Goal: Information Seeking & Learning: Learn about a topic

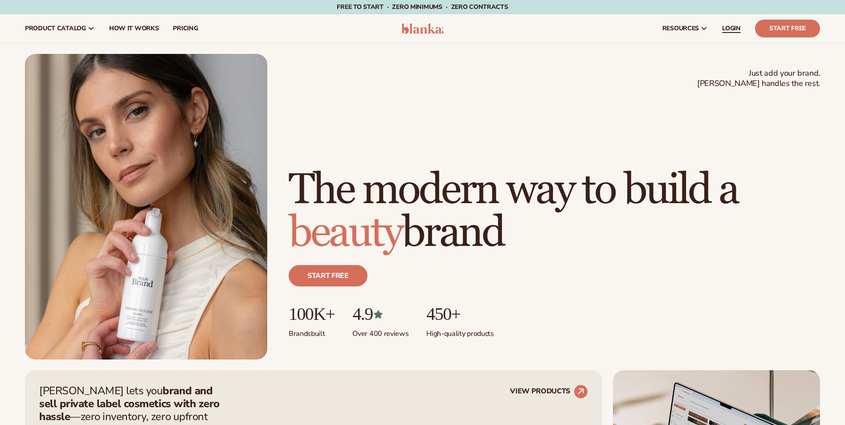
click at [738, 28] on span "LOGIN" at bounding box center [731, 28] width 19 height 7
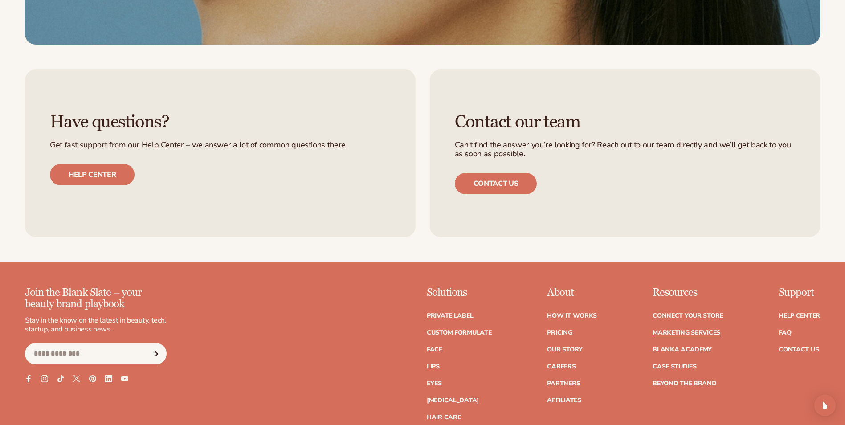
scroll to position [2451, 0]
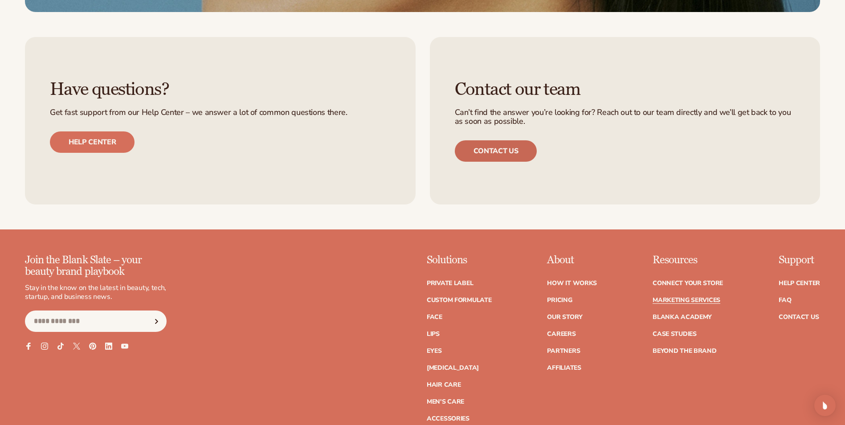
click at [495, 143] on link "Contact us" at bounding box center [496, 150] width 82 height 21
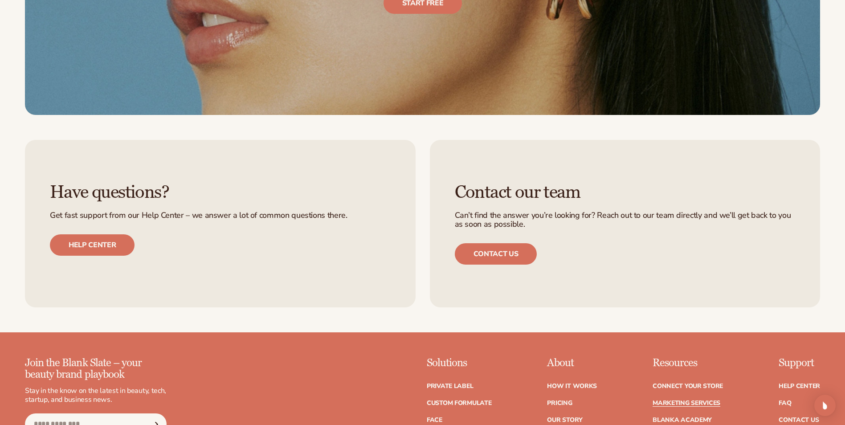
scroll to position [2362, 0]
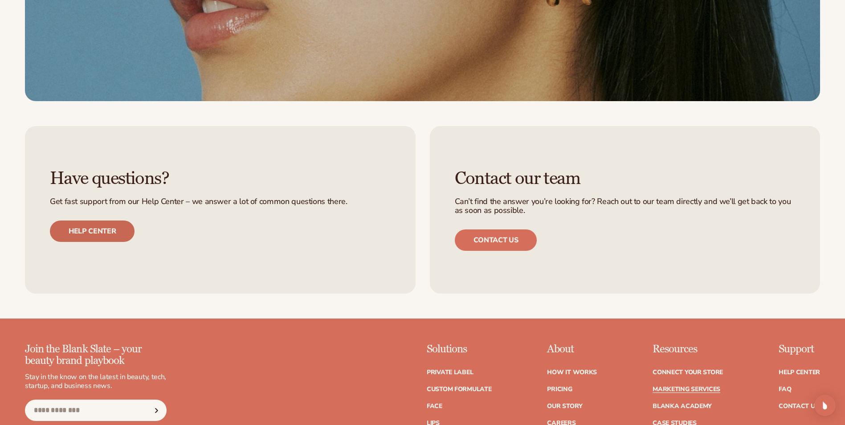
click at [101, 229] on link "Help center" at bounding box center [92, 231] width 85 height 21
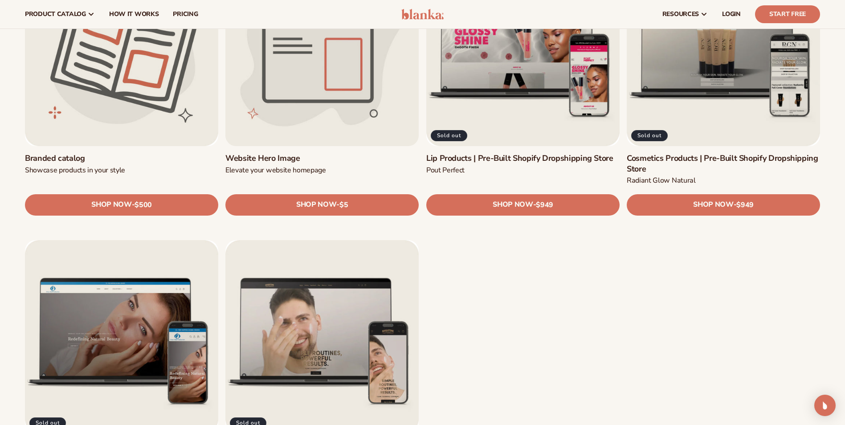
scroll to position [1114, 0]
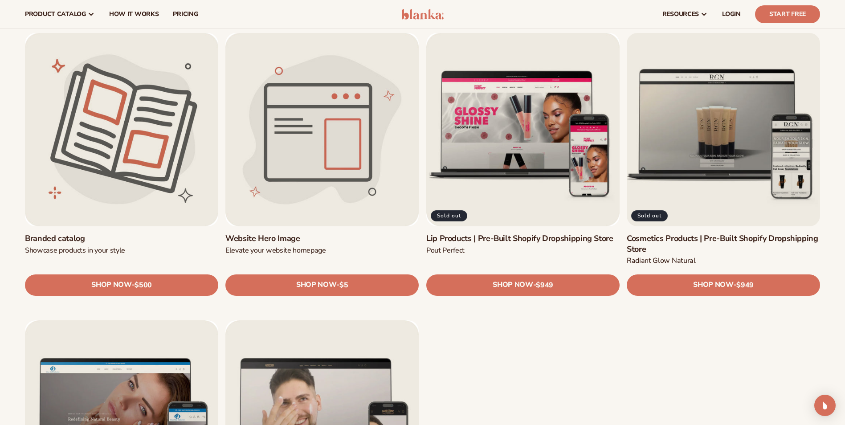
click at [699, 241] on link "Cosmetics Products | Pre-Built Shopify Dropshipping Store" at bounding box center [723, 244] width 193 height 21
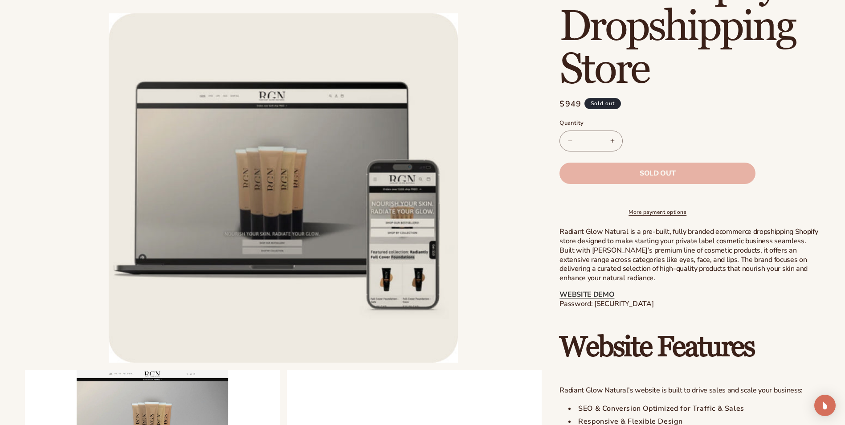
scroll to position [267, 0]
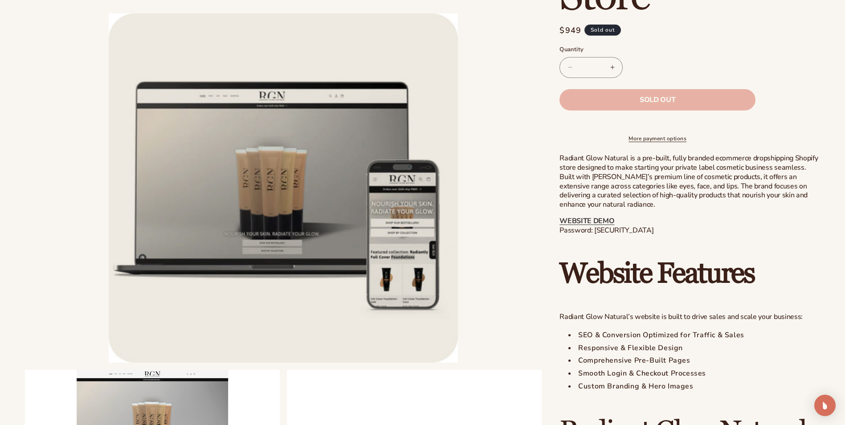
drag, startPoint x: 648, startPoint y: 238, endPoint x: 595, endPoint y: 241, distance: 53.1
click at [595, 235] on p "WEBSITE DEMO Password: [SECURITY_DATA]" at bounding box center [690, 226] width 261 height 19
copy p "blanka-cosmetics"
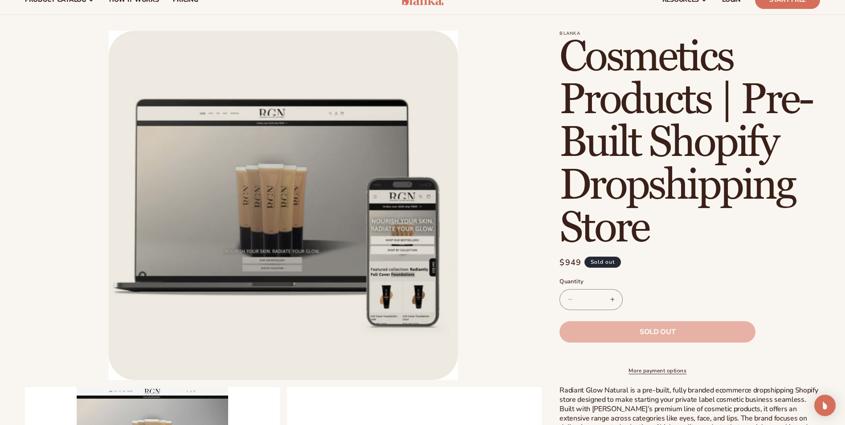
scroll to position [0, 0]
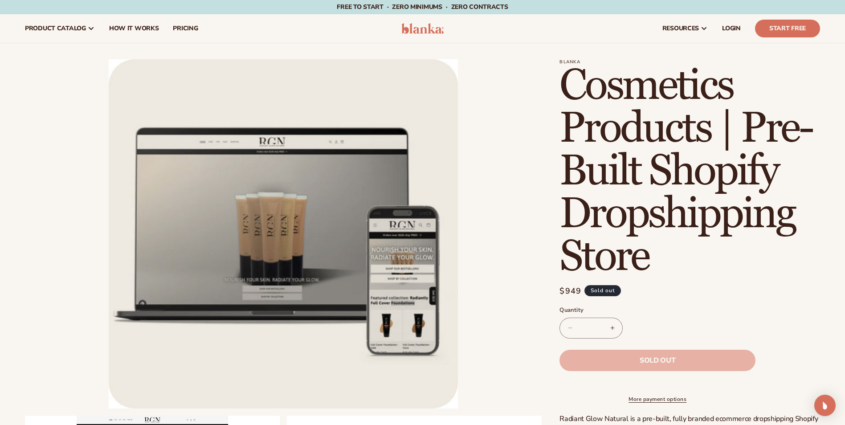
click at [611, 330] on button "Increase quantity for Cosmetics Products | Pre-Built Shopify Dropshipping Store" at bounding box center [613, 328] width 20 height 21
click at [570, 327] on button "Decrease quantity for Cosmetics Products | Pre-Built Shopify Dropshipping Store" at bounding box center [570, 328] width 20 height 21
type input "*"
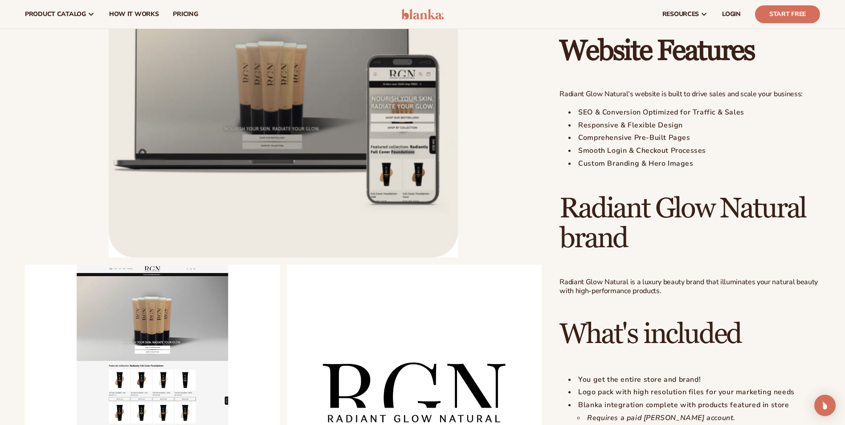
scroll to position [267, 0]
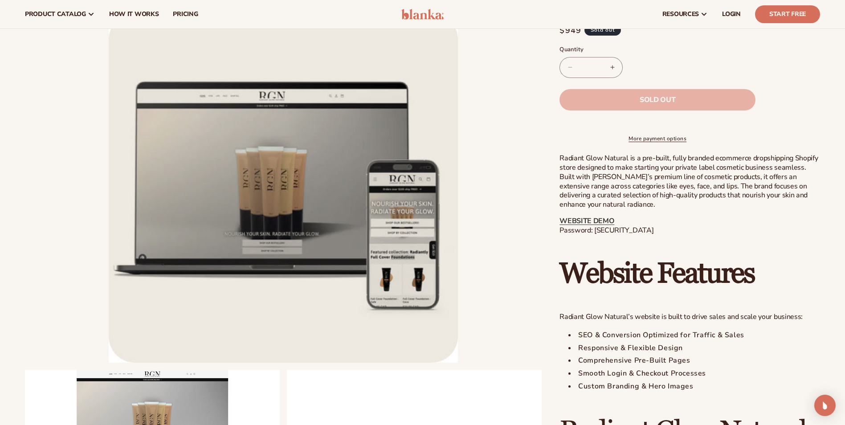
click at [649, 235] on p "WEBSITE DEMO Password: blanka-cosmetics" at bounding box center [690, 226] width 261 height 19
drag, startPoint x: 649, startPoint y: 238, endPoint x: 572, endPoint y: 241, distance: 76.7
click at [572, 235] on p "WEBSITE DEMO Password: blanka-cosmetics" at bounding box center [690, 226] width 261 height 19
click at [519, 257] on li "Open media 1 in modal" at bounding box center [283, 187] width 517 height 349
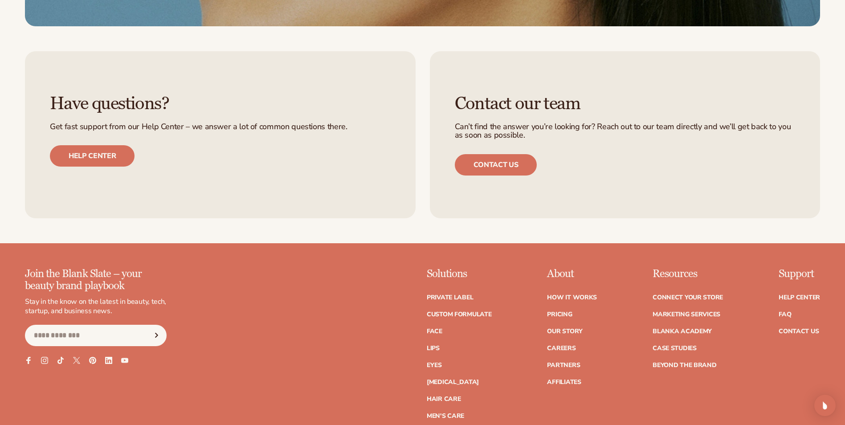
scroll to position [1382, 0]
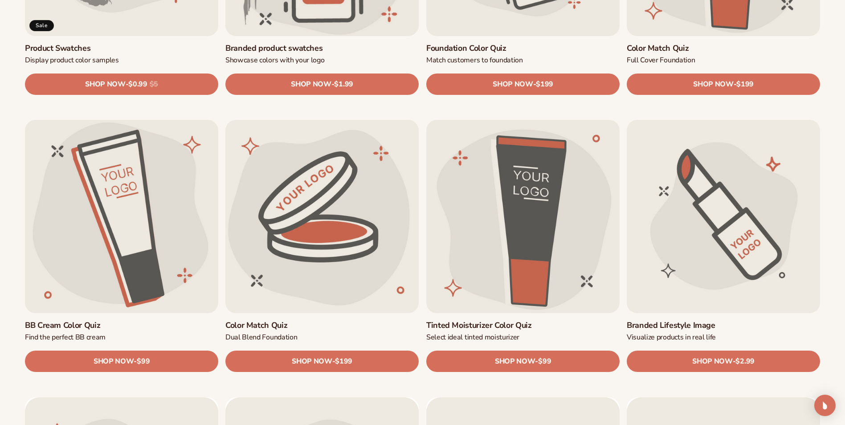
scroll to position [758, 0]
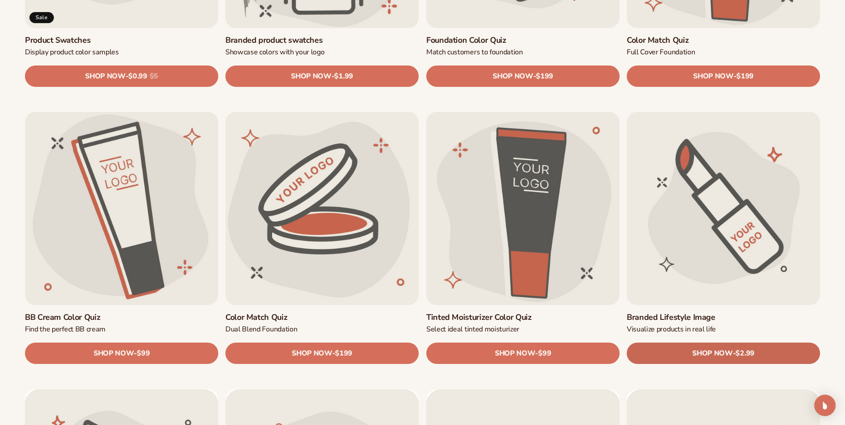
click at [711, 353] on span "SHOP NOW" at bounding box center [713, 353] width 40 height 8
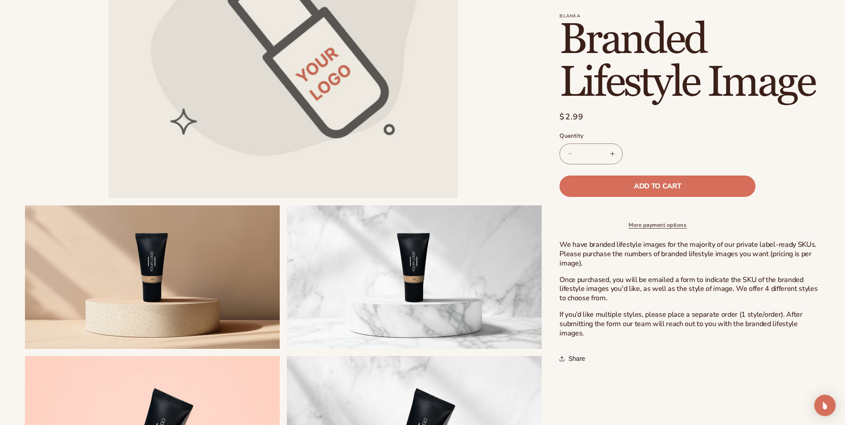
scroll to position [223, 0]
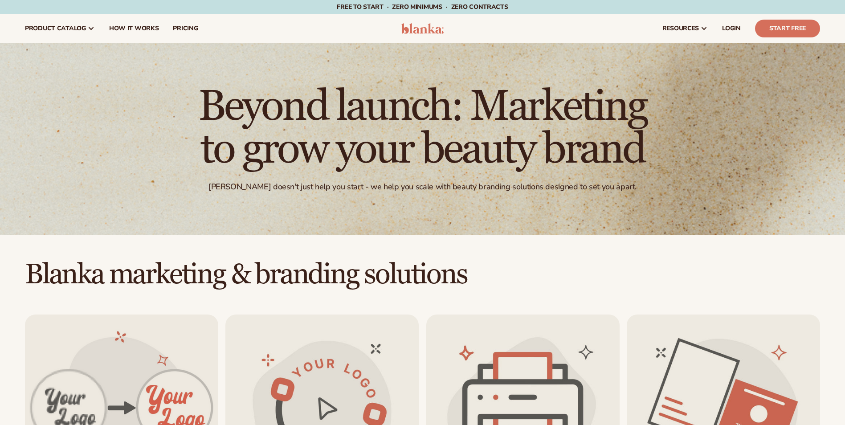
scroll to position [758, 0]
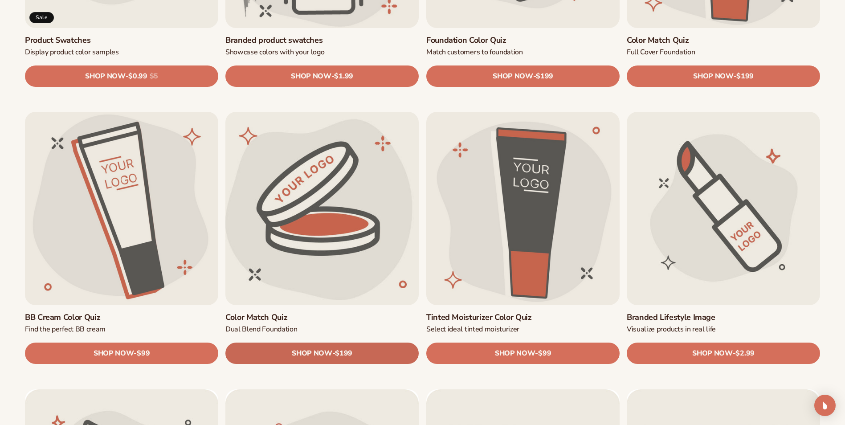
click at [303, 348] on link "SHOP NOW - Regular price $199 Sale price $199 Regular price Unit price / per" at bounding box center [322, 353] width 193 height 21
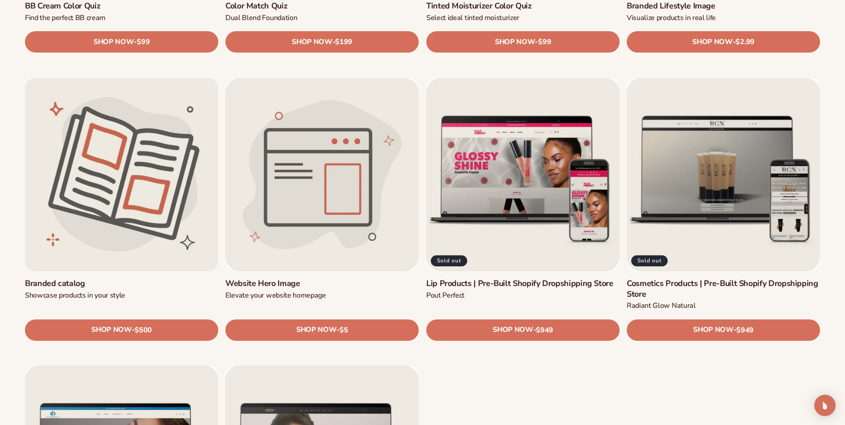
scroll to position [1070, 0]
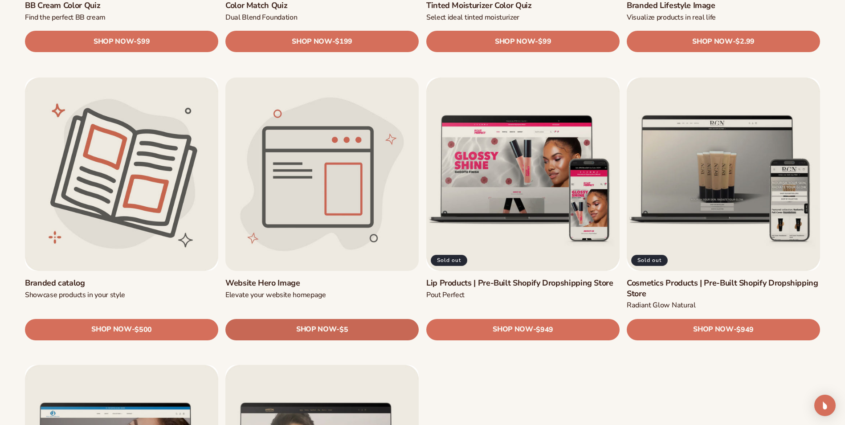
click at [314, 330] on span "SHOP NOW" at bounding box center [316, 329] width 40 height 8
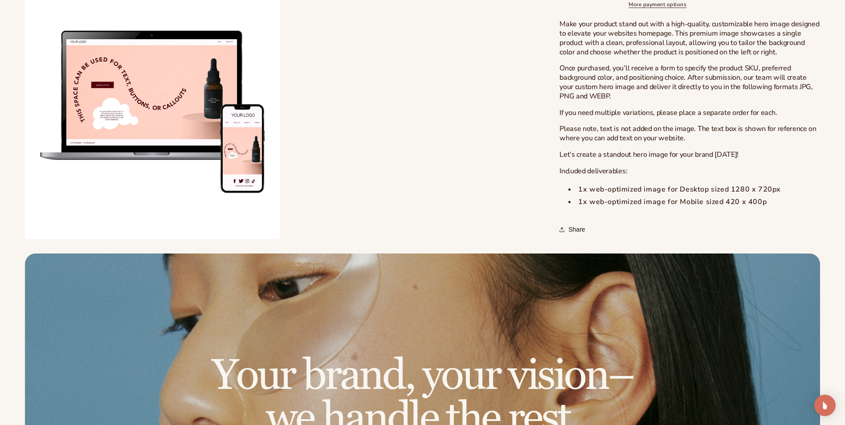
scroll to position [446, 0]
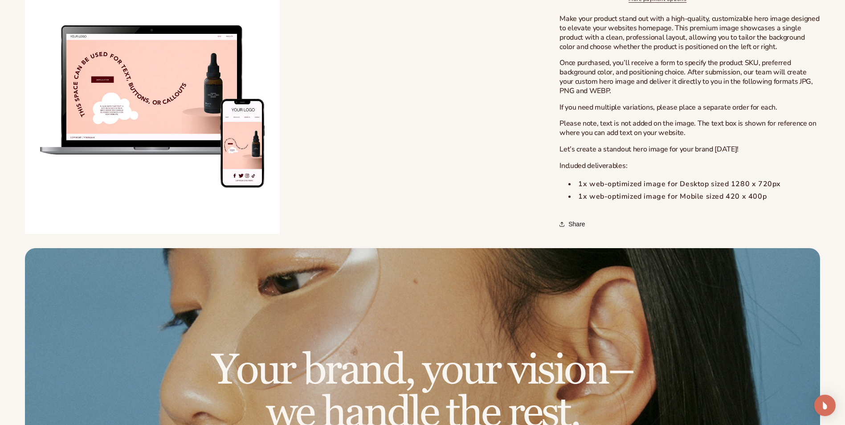
click at [25, 234] on button "Open media 2 in modal" at bounding box center [25, 234] width 0 height 0
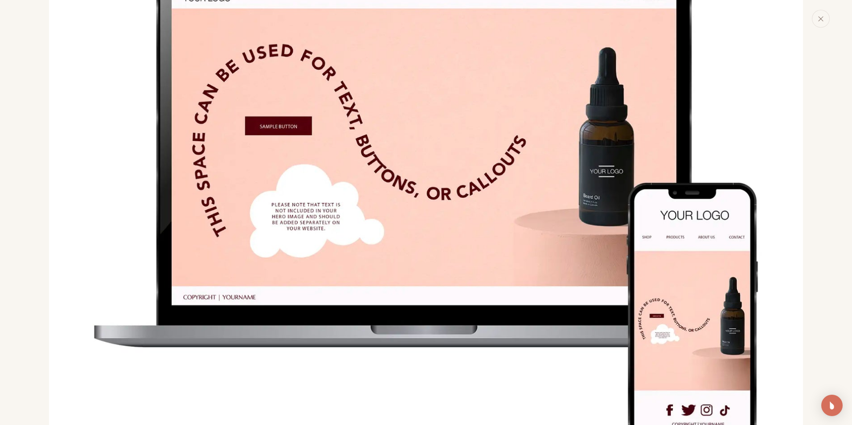
scroll to position [852, 0]
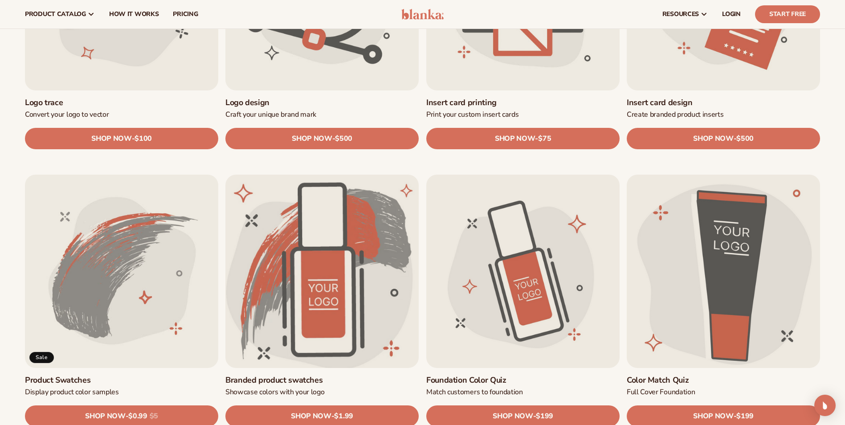
scroll to position [267, 0]
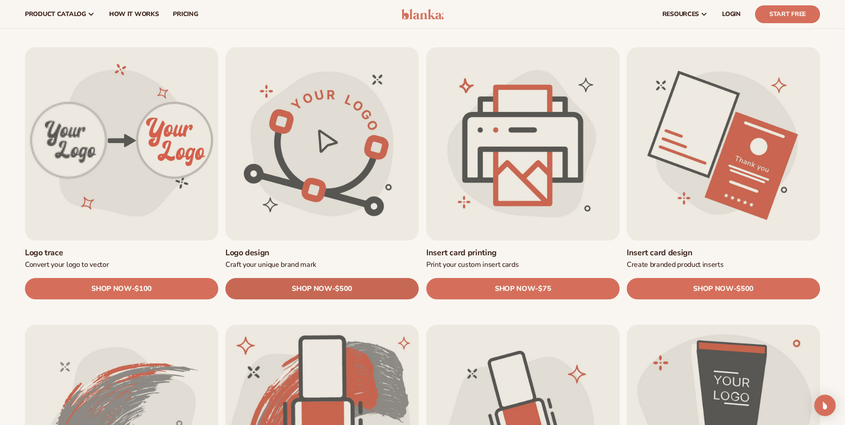
click at [355, 285] on link "SHOP NOW - Regular price $500 Sale price $500 Regular price Unit price / per" at bounding box center [322, 289] width 193 height 21
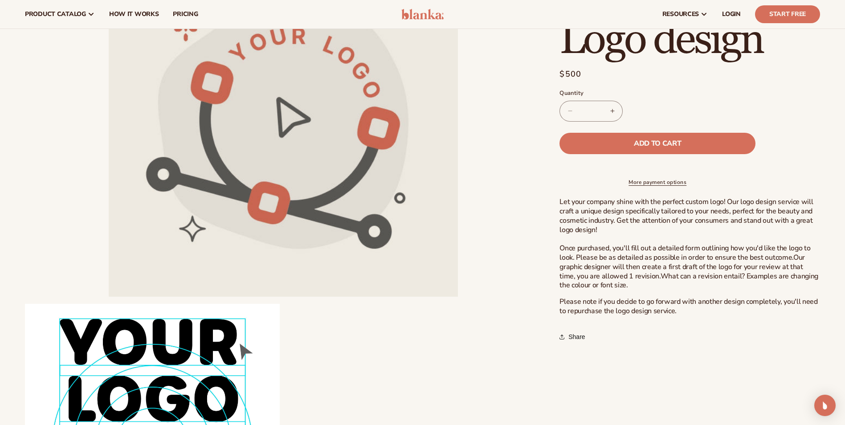
scroll to position [89, 0]
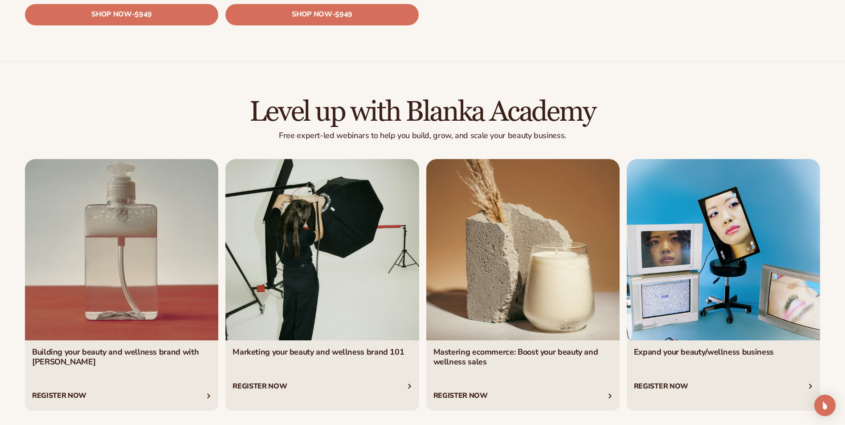
scroll to position [1785, 0]
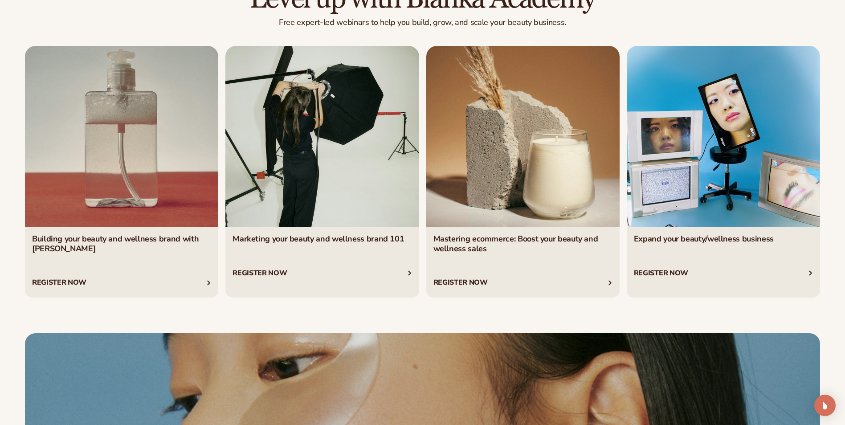
click at [272, 271] on link "2 / 4" at bounding box center [322, 172] width 193 height 252
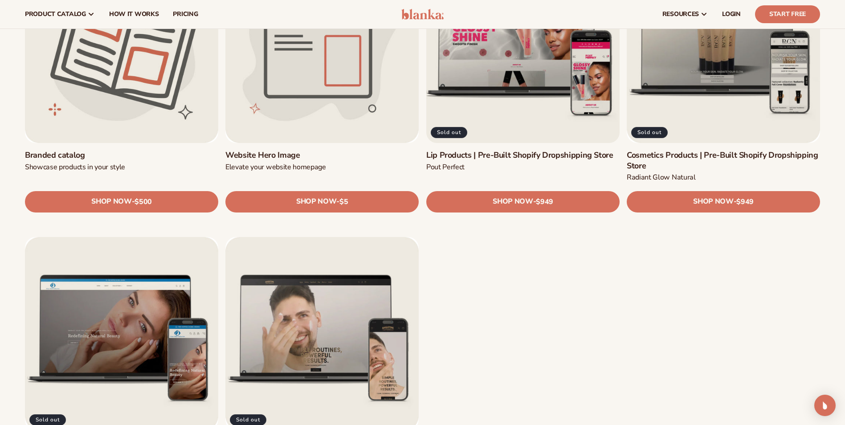
scroll to position [1164, 0]
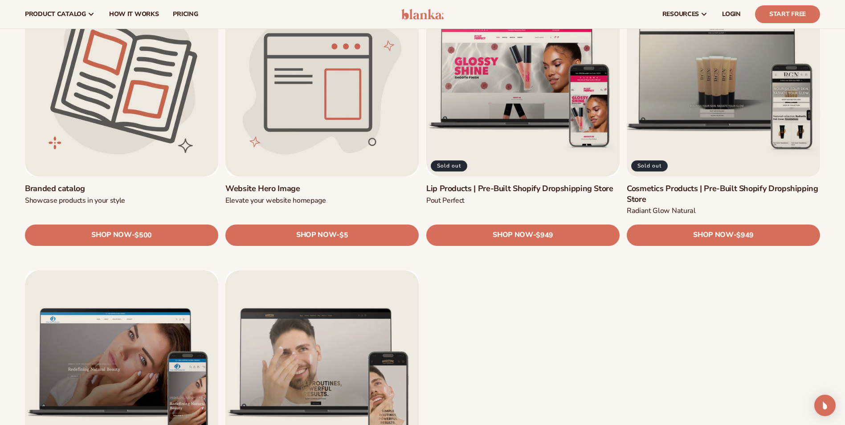
click at [724, 184] on link "Cosmetics Products | Pre-Built Shopify Dropshipping Store" at bounding box center [723, 194] width 193 height 21
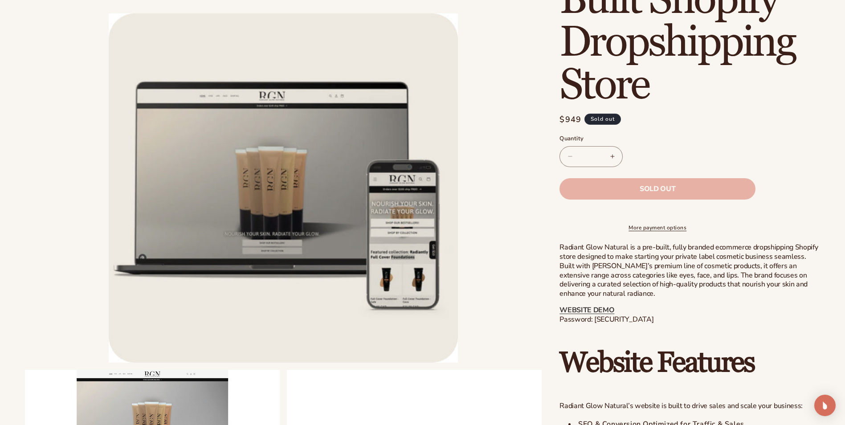
scroll to position [357, 0]
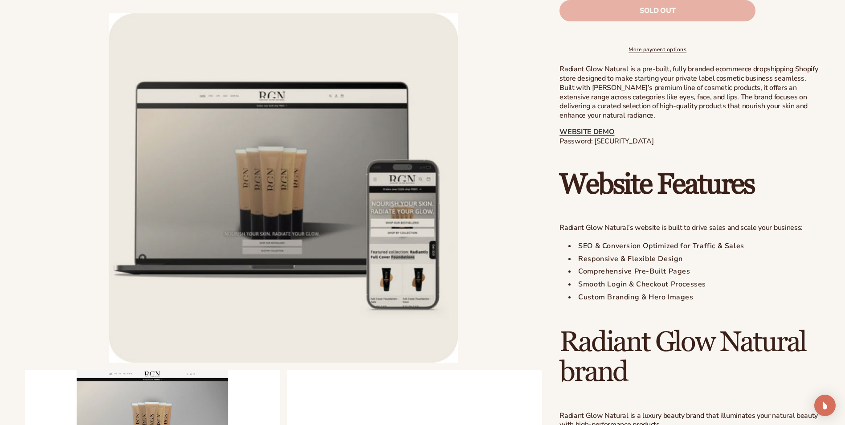
drag, startPoint x: 645, startPoint y: 147, endPoint x: 594, endPoint y: 146, distance: 51.3
click at [594, 146] on p "WEBSITE DEMO Password: [SECURITY_DATA]" at bounding box center [690, 136] width 261 height 19
copy p "blanka-cosmetics"
